Goal: Transaction & Acquisition: Purchase product/service

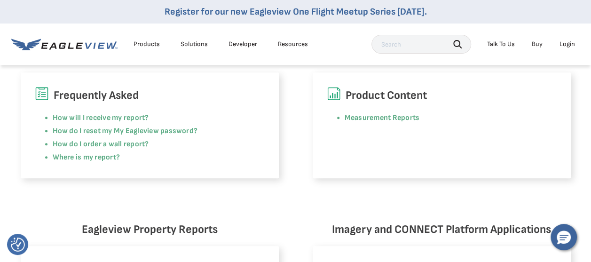
scroll to position [423, 0]
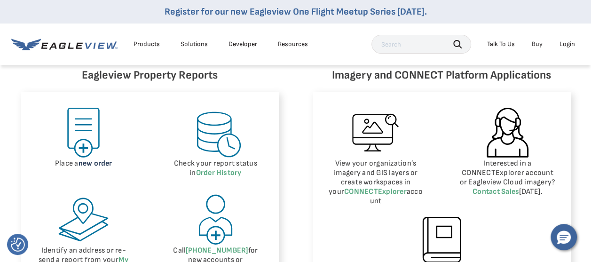
click at [96, 164] on link "new order" at bounding box center [96, 163] width 34 height 9
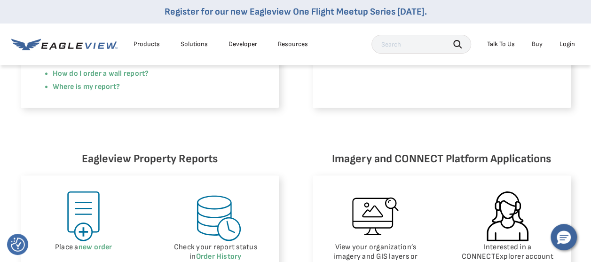
scroll to position [423, 0]
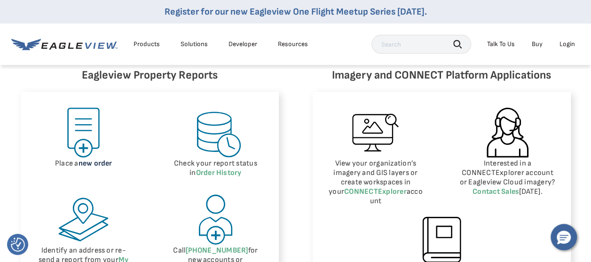
click at [98, 165] on link "new order" at bounding box center [96, 163] width 34 height 9
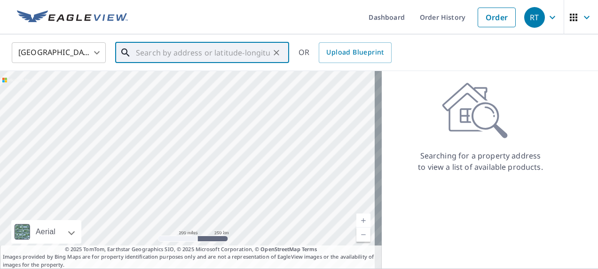
click at [138, 53] on input "text" at bounding box center [203, 53] width 134 height 26
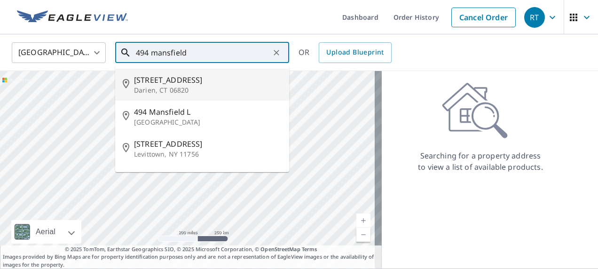
click at [174, 88] on p "Darien, CT 06820" at bounding box center [208, 90] width 148 height 9
type input "494 Mansfield Ave Darien, CT 06820"
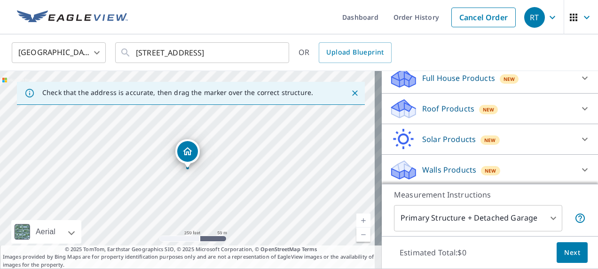
scroll to position [106, 0]
click at [402, 106] on icon at bounding box center [404, 105] width 24 height 12
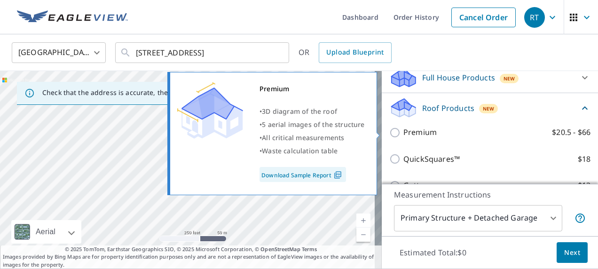
click at [390, 133] on input "Premium $20.5 - $66" at bounding box center [397, 132] width 14 height 11
checkbox input "true"
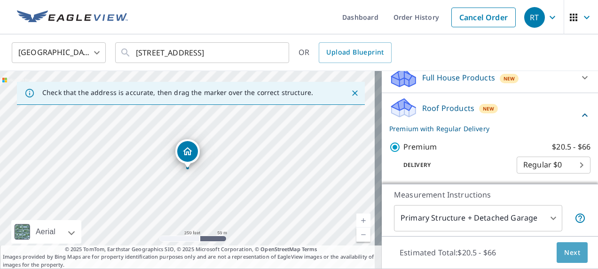
click at [565, 248] on span "Next" at bounding box center [573, 253] width 16 height 12
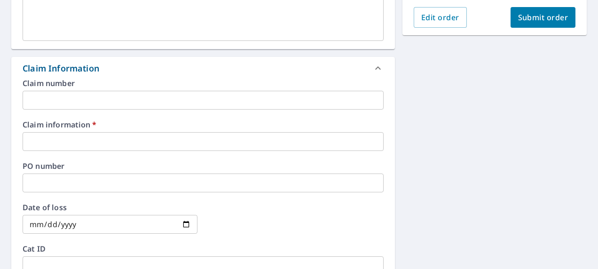
scroll to position [329, 0]
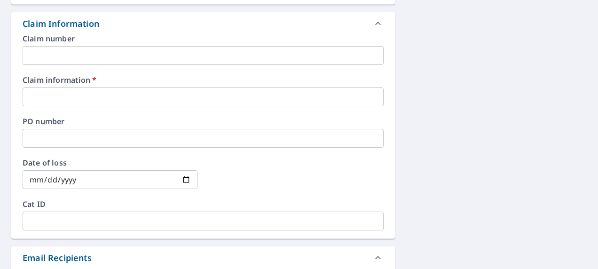
click at [35, 98] on input "text" at bounding box center [203, 97] width 361 height 19
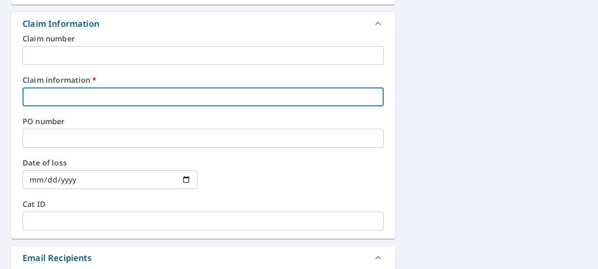
type input "1"
checkbox input "true"
type input "12"
checkbox input "true"
type input "123"
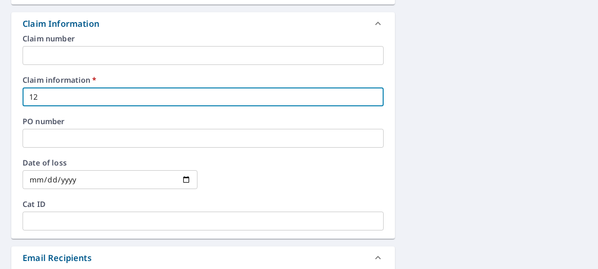
checkbox input "true"
type input "1234"
checkbox input "true"
type input "12345"
checkbox input "true"
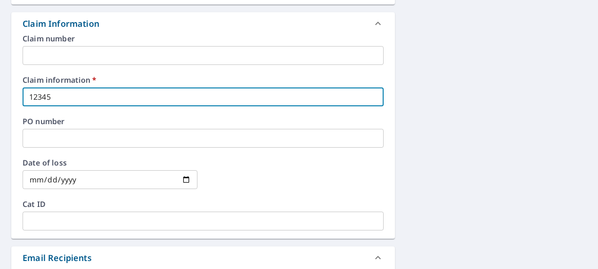
type input "123456"
checkbox input "true"
type input "1234567"
checkbox input "true"
type input "1234567"
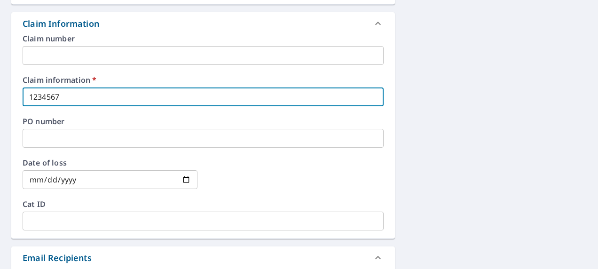
click at [186, 177] on input "date" at bounding box center [110, 179] width 175 height 19
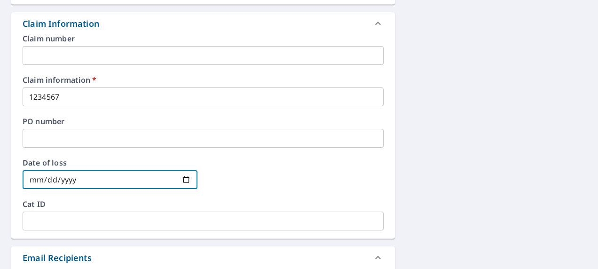
type input "2025-10-08"
checkbox input "true"
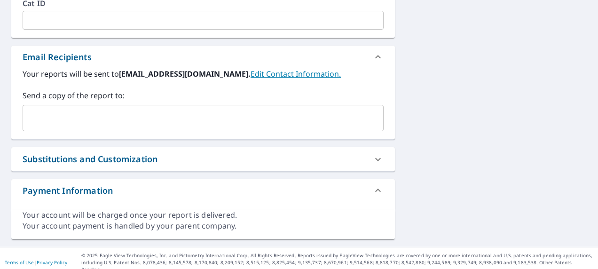
scroll to position [531, 0]
click at [48, 111] on input "text" at bounding box center [196, 118] width 339 height 18
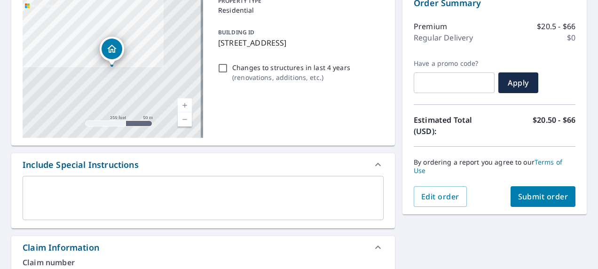
scroll to position [107, 0]
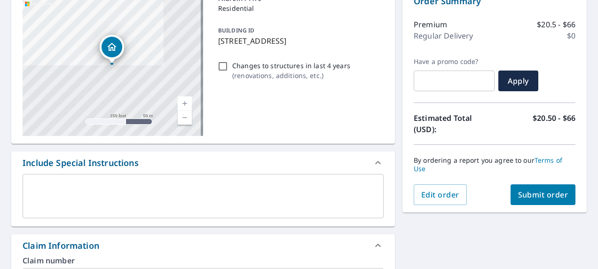
type input "raymond.talamelli@qxo.com"
click at [532, 191] on span "Submit order" at bounding box center [543, 195] width 50 height 10
checkbox input "true"
